Goal: Transaction & Acquisition: Book appointment/travel/reservation

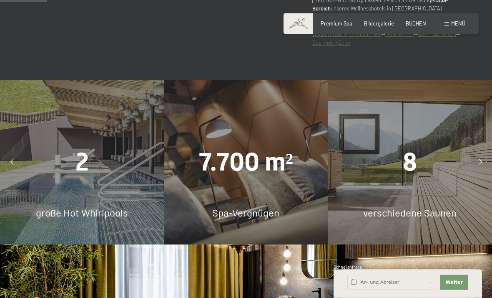
scroll to position [450, 0]
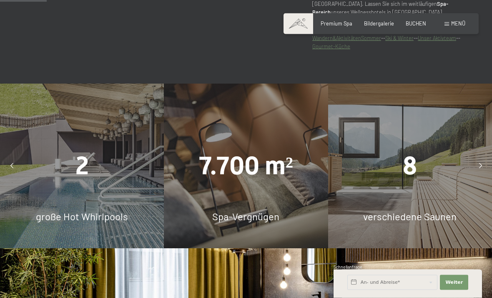
click at [483, 174] on div at bounding box center [480, 166] width 17 height 17
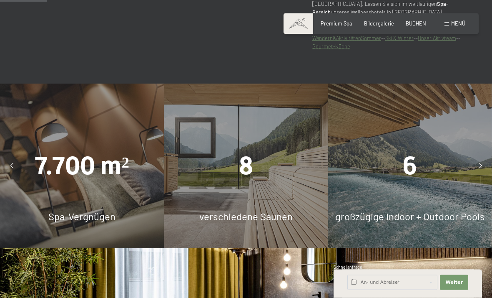
scroll to position [446, 0]
click at [487, 174] on div at bounding box center [480, 165] width 17 height 17
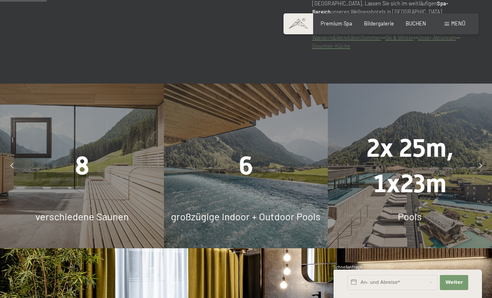
click at [492, 179] on div "2x 25m, 1x23m" at bounding box center [410, 165] width 164 height 71
click at [482, 169] on icon at bounding box center [480, 165] width 3 height 5
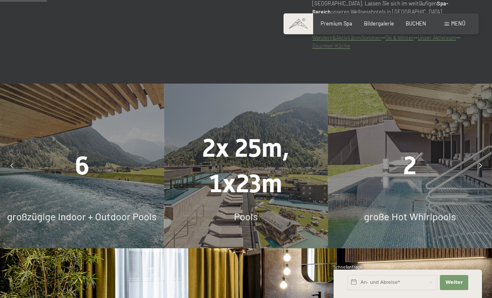
click at [482, 174] on div at bounding box center [480, 165] width 17 height 17
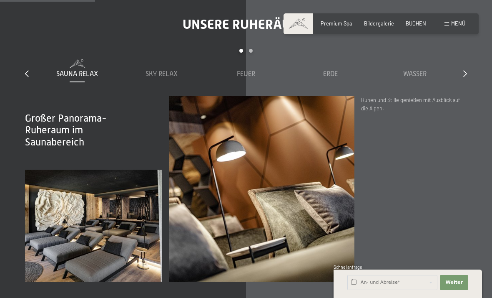
scroll to position [901, 0]
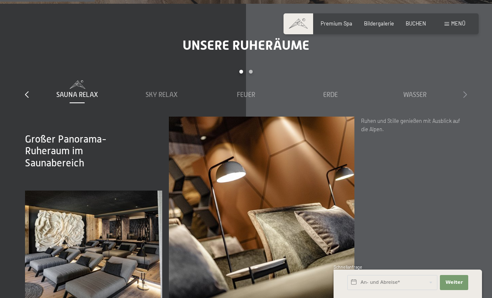
click at [466, 98] on icon at bounding box center [466, 94] width 4 height 7
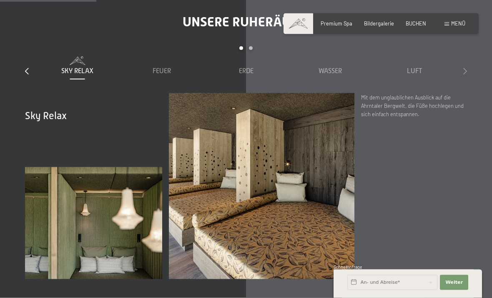
scroll to position [926, 0]
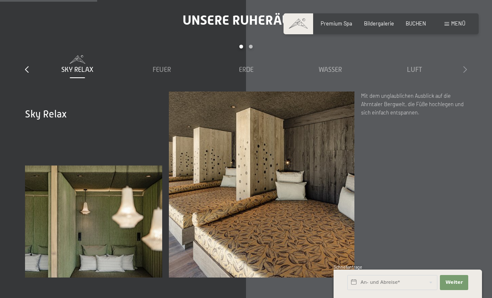
click at [466, 73] on icon at bounding box center [466, 69] width 4 height 7
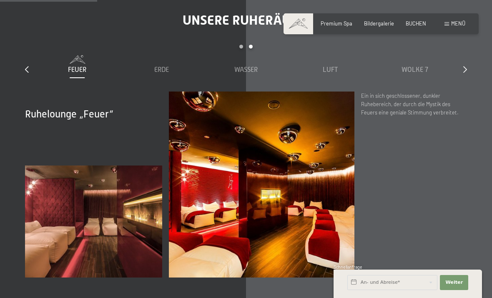
click at [472, 85] on div "Unsere Ruheräume slide 3 to 7 of 7 Sauna Relax Sky Relax Feuer Erde Wasser Luft…" at bounding box center [246, 144] width 492 height 265
click at [466, 73] on icon at bounding box center [466, 69] width 4 height 7
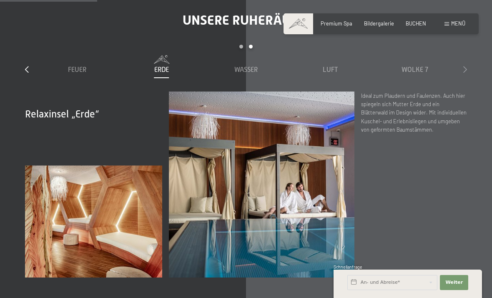
click at [466, 73] on icon at bounding box center [466, 69] width 4 height 7
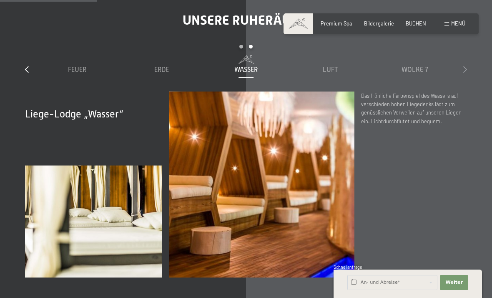
click at [467, 73] on icon at bounding box center [466, 69] width 4 height 7
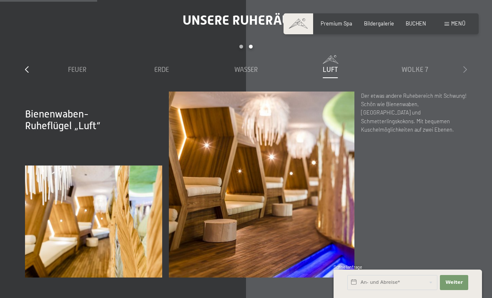
click at [467, 73] on icon at bounding box center [466, 69] width 4 height 7
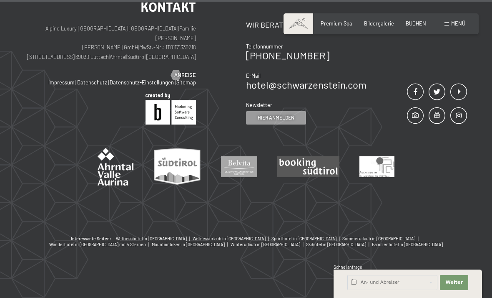
scroll to position [4068, 0]
click at [419, 25] on span "BUCHEN" at bounding box center [416, 22] width 20 height 7
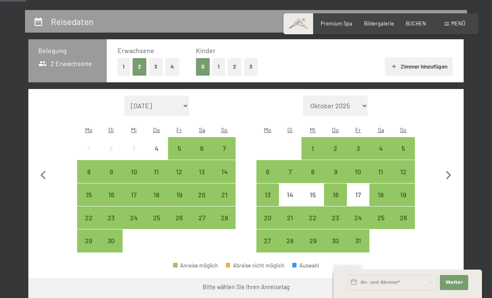
scroll to position [148, 0]
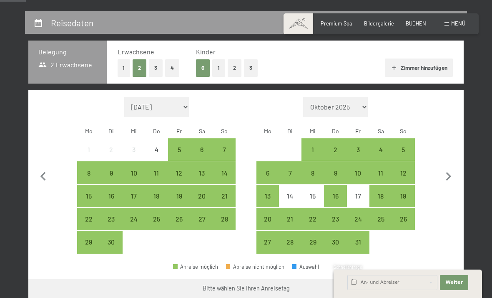
click at [123, 70] on button "1" at bounding box center [124, 67] width 13 height 17
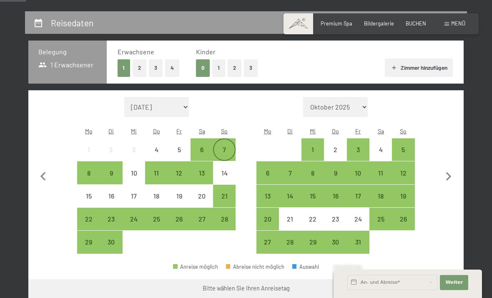
click at [229, 146] on div "7" at bounding box center [224, 156] width 21 height 21
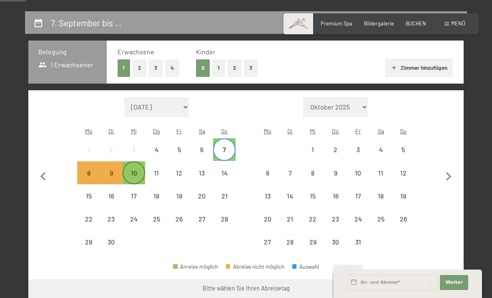
click at [139, 169] on div "10" at bounding box center [134, 179] width 21 height 21
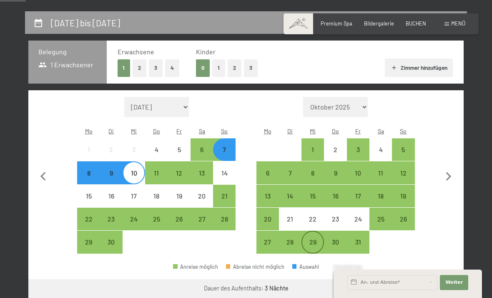
scroll to position [171, 0]
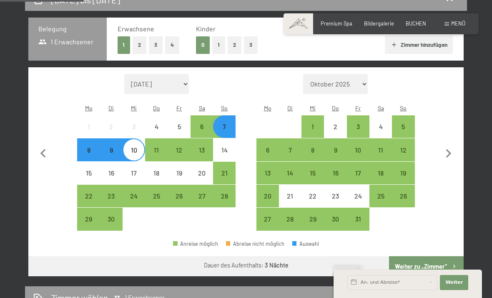
click at [425, 256] on button "Weiter zu „Zimmer“" at bounding box center [426, 266] width 75 height 20
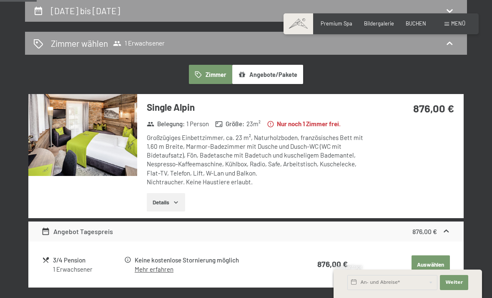
scroll to position [9, 0]
